Goal: Check status

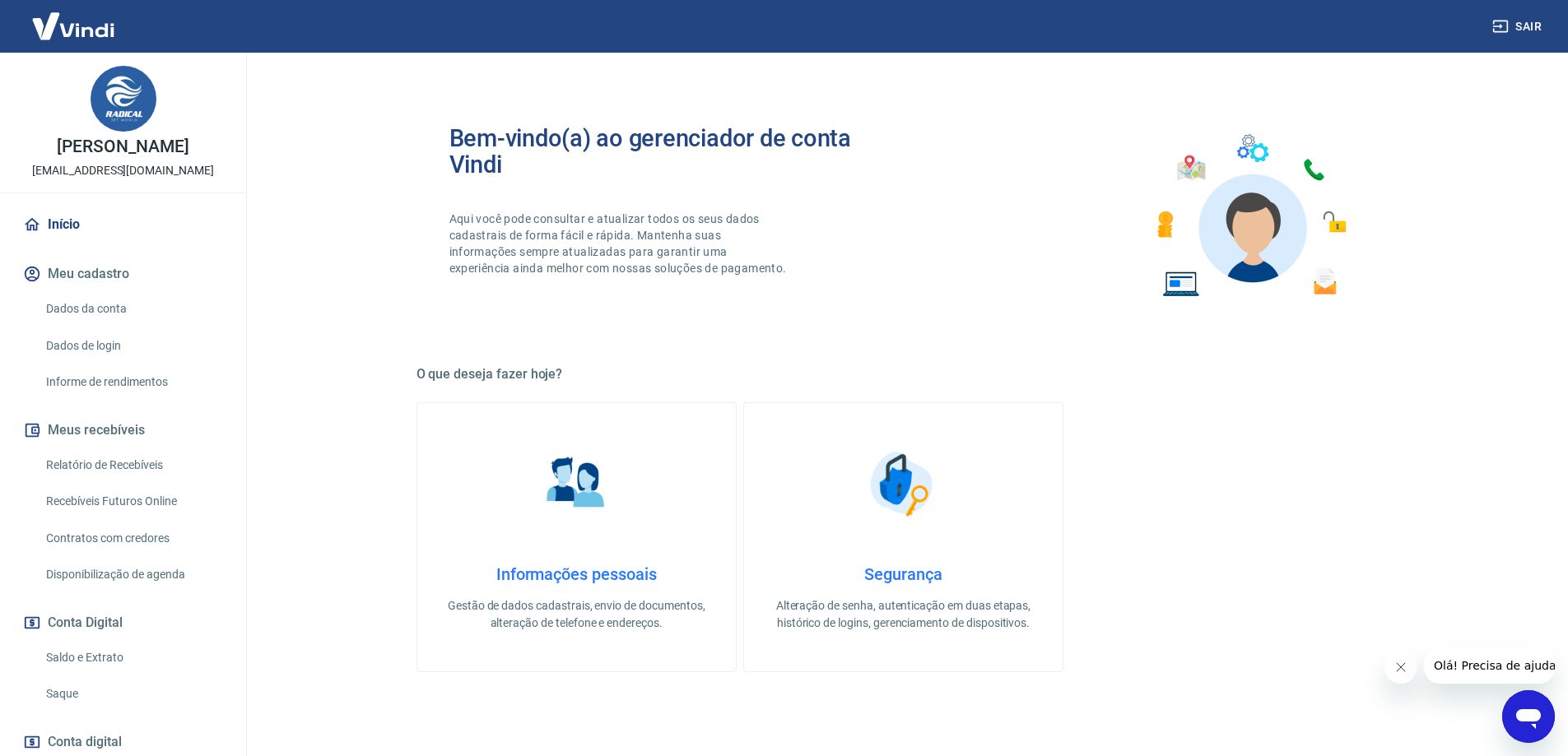
click at [72, 648] on link "Saldo e Extrato" at bounding box center [133, 657] width 187 height 34
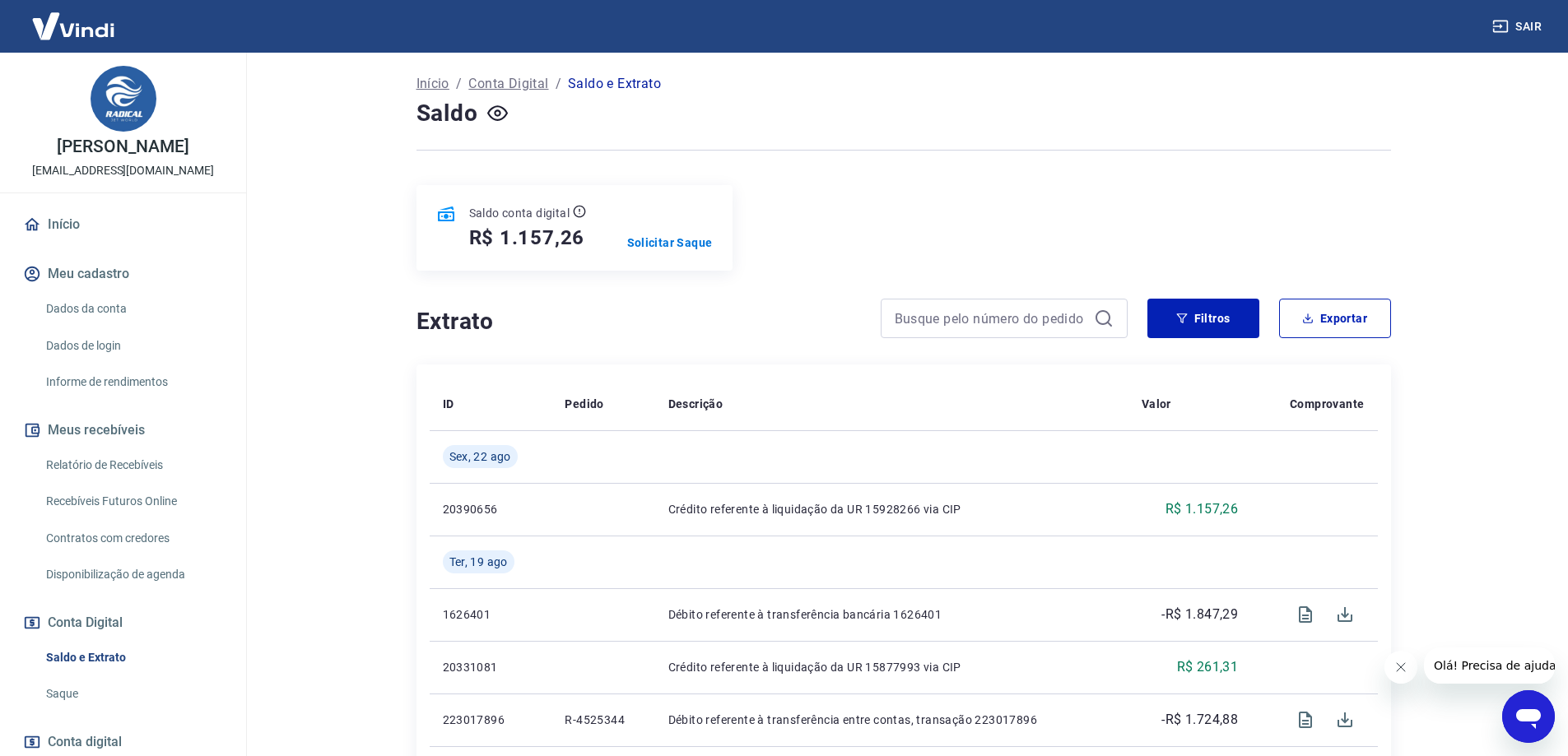
scroll to position [165, 0]
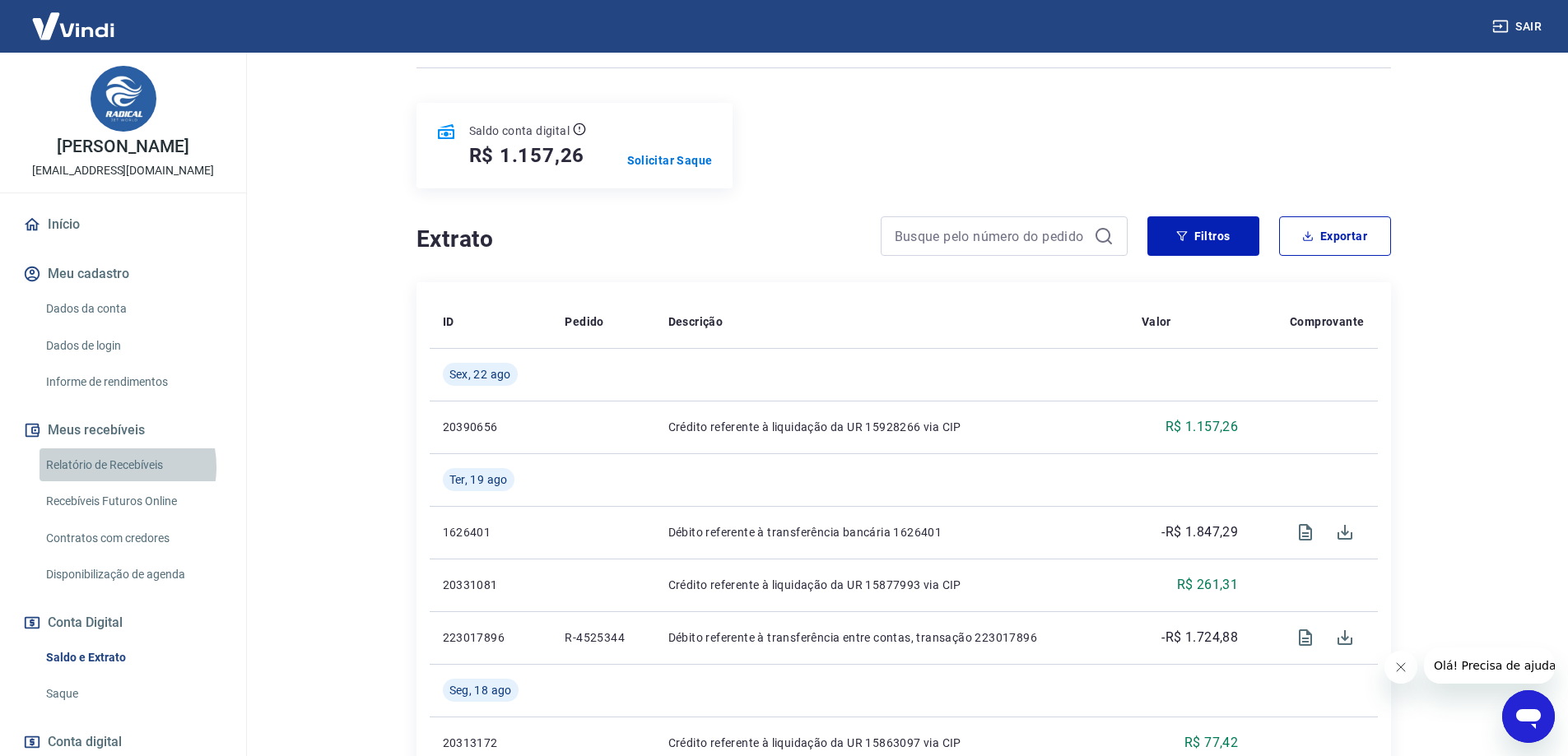
click at [114, 467] on link "Relatório de Recebíveis" at bounding box center [133, 465] width 187 height 34
